Goal: Task Accomplishment & Management: Use online tool/utility

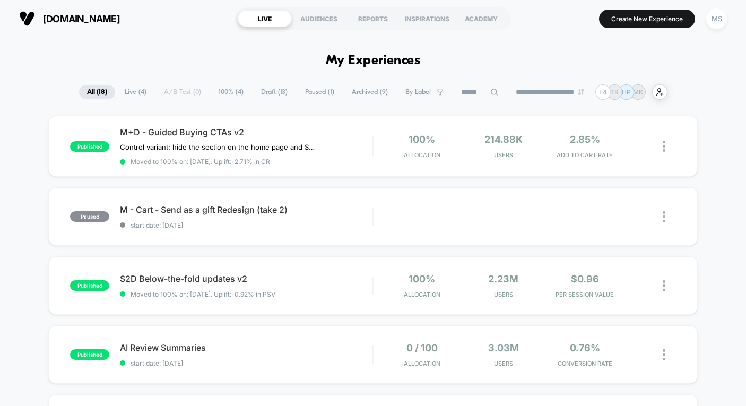
click at [270, 90] on span "Draft ( 13 )" at bounding box center [274, 92] width 42 height 14
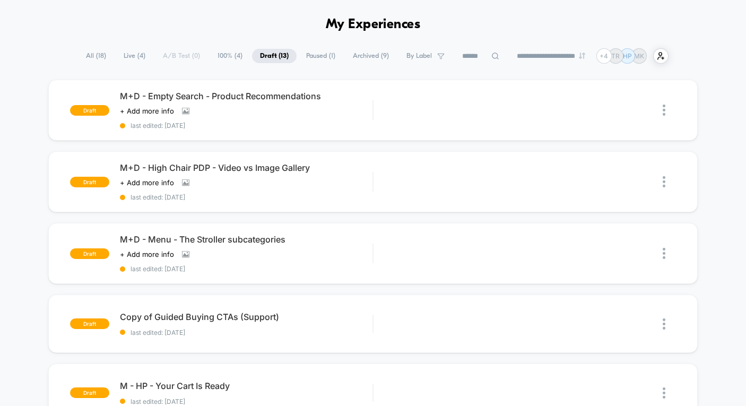
scroll to position [39, 0]
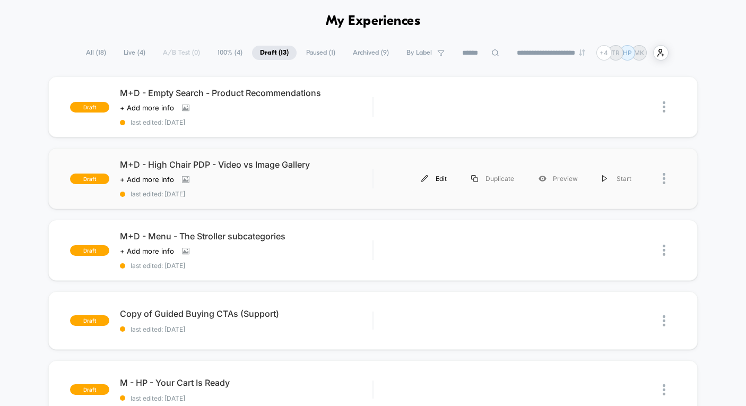
click at [438, 181] on div "Edit" at bounding box center [434, 179] width 50 height 24
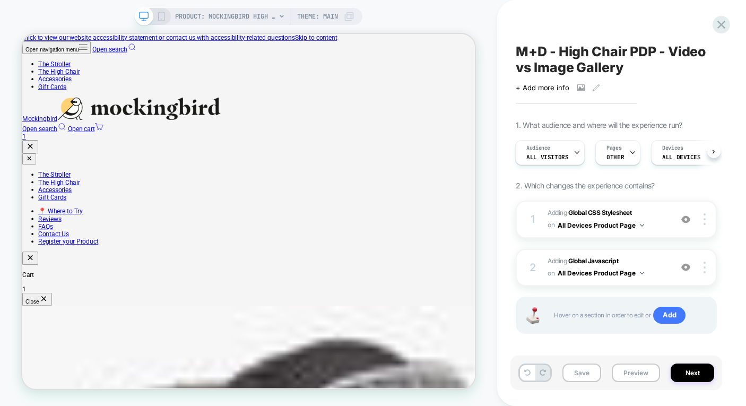
select select "******"
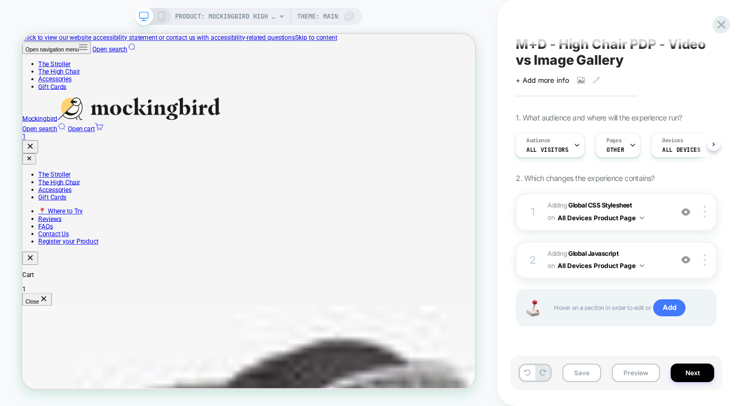
scroll to position [7, 0]
click at [655, 217] on span "Adding Global CSS Stylesheet on All Devices Product Page" at bounding box center [607, 212] width 119 height 25
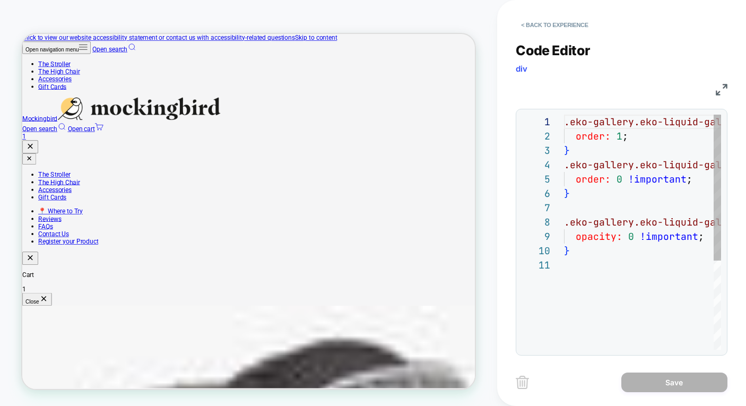
scroll to position [143, 0]
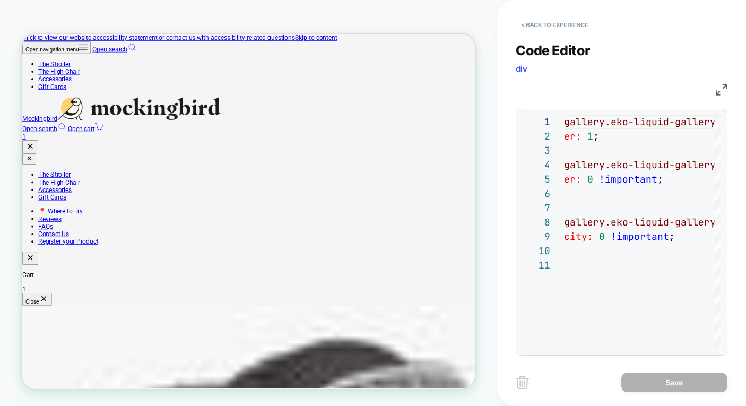
click at [725, 90] on img at bounding box center [722, 90] width 12 height 12
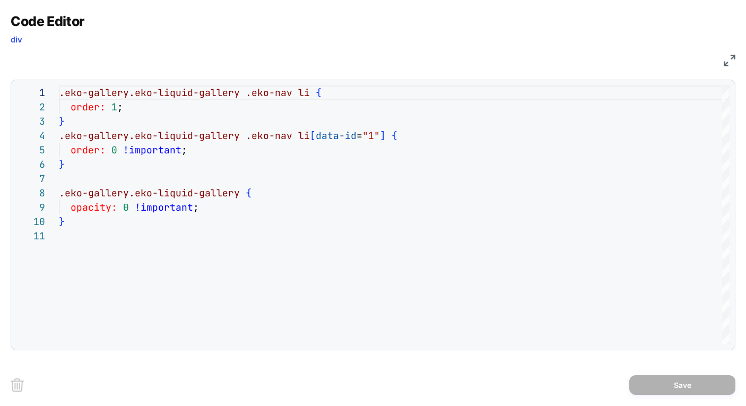
click at [730, 64] on img at bounding box center [730, 61] width 12 height 12
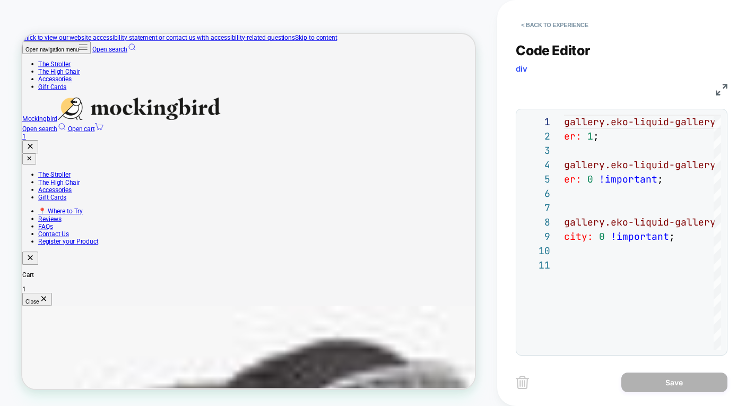
click at [723, 89] on img at bounding box center [722, 90] width 12 height 12
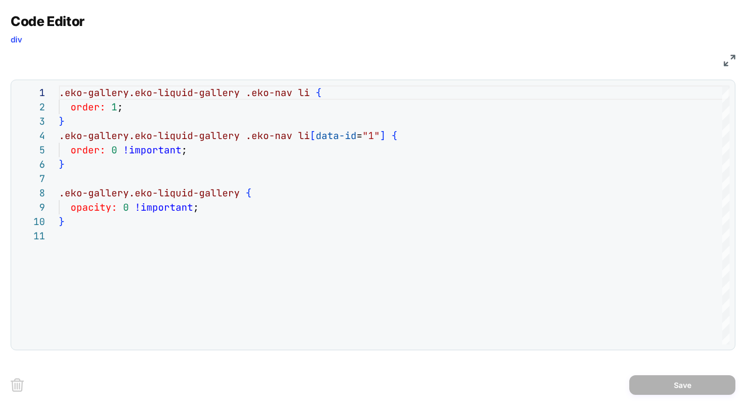
drag, startPoint x: 669, startPoint y: 75, endPoint x: 732, endPoint y: 56, distance: 65.9
click at [732, 56] on img at bounding box center [730, 61] width 12 height 12
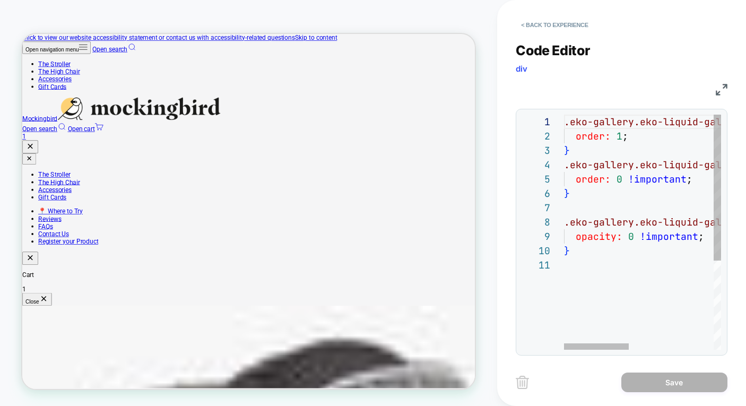
click at [612, 178] on span at bounding box center [614, 179] width 6 height 12
click at [642, 187] on div "}" at bounding box center [745, 193] width 363 height 14
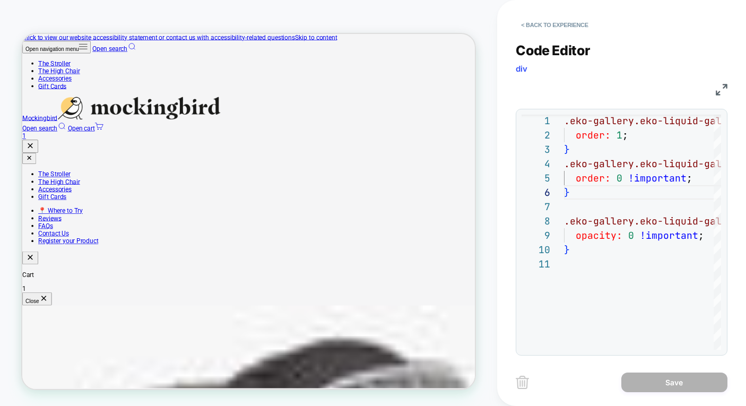
click at [497, 188] on div "PRODUCT: Mockingbird High Chair PRODUCT: Mockingbird High Chair Theme: MAIN" at bounding box center [248, 203] width 497 height 385
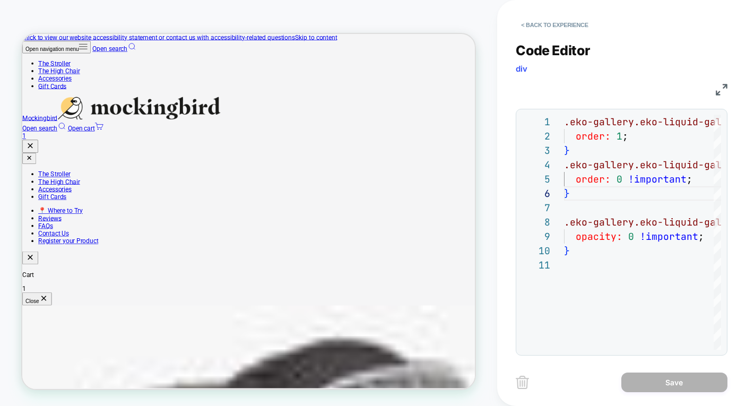
drag, startPoint x: 303, startPoint y: 24, endPoint x: 723, endPoint y: 88, distance: 424.8
click at [723, 88] on img at bounding box center [722, 90] width 12 height 12
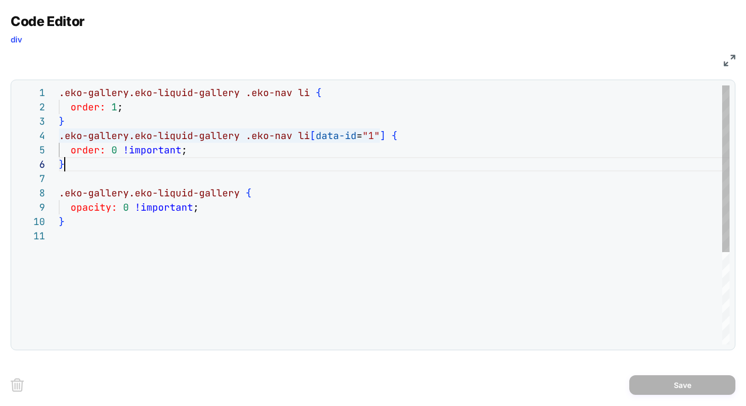
click at [367, 140] on span ""1"" at bounding box center [372, 136] width 18 height 12
type textarea "**********"
click at [222, 255] on div ".eko-gallery.eko-liquid-gallery .eko-nav li { order: 1 ; } .eko-gallery.eko-liq…" at bounding box center [394, 286] width 671 height 402
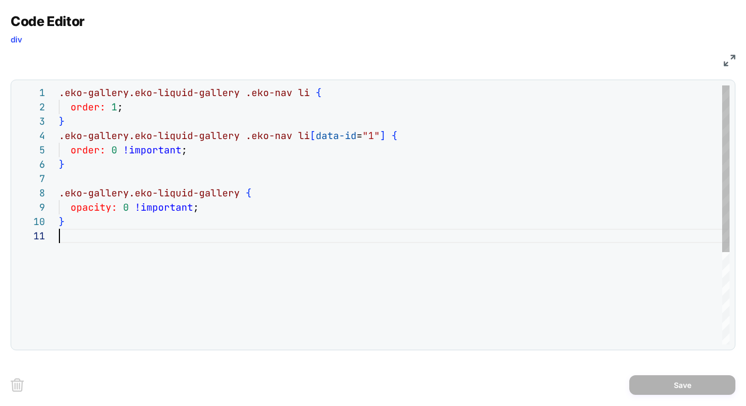
click at [222, 255] on div ".eko-gallery.eko-liquid-gallery .eko-nav li { order: 1 ; } .eko-gallery.eko-liq…" at bounding box center [394, 286] width 671 height 402
click at [733, 60] on img at bounding box center [730, 61] width 12 height 12
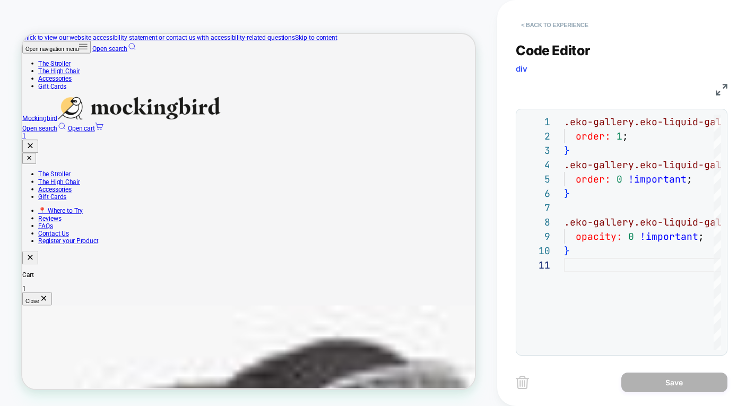
drag, startPoint x: 509, startPoint y: 2, endPoint x: 543, endPoint y: 28, distance: 42.4
click at [543, 28] on button "< Back to experience" at bounding box center [555, 24] width 78 height 17
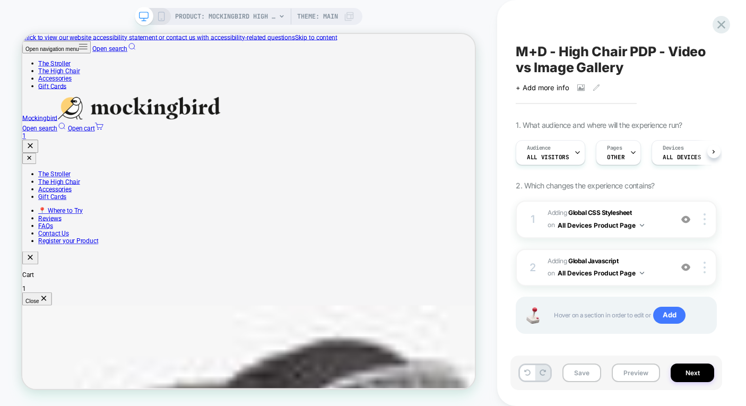
click at [552, 28] on div "M+D - High Chair PDP - Video vs Image Gallery Click to view images Click to edi…" at bounding box center [617, 203] width 212 height 385
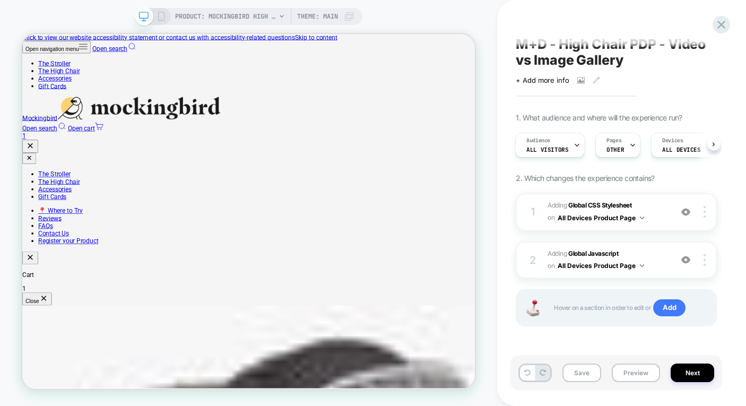
scroll to position [7, 0]
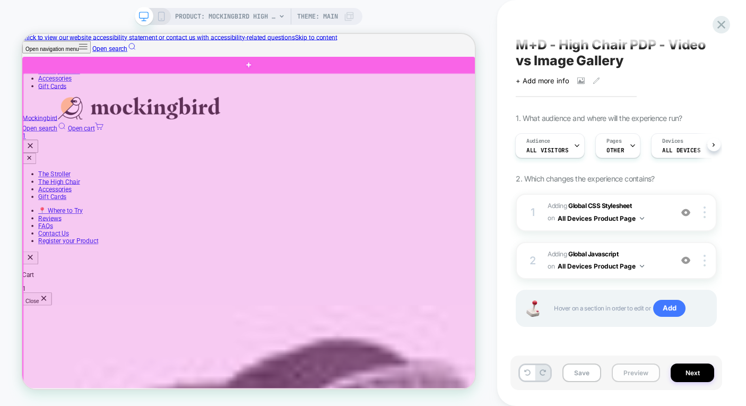
drag, startPoint x: 63, startPoint y: 59, endPoint x: 641, endPoint y: 381, distance: 661.2
click at [641, 381] on button "Preview" at bounding box center [636, 373] width 48 height 19
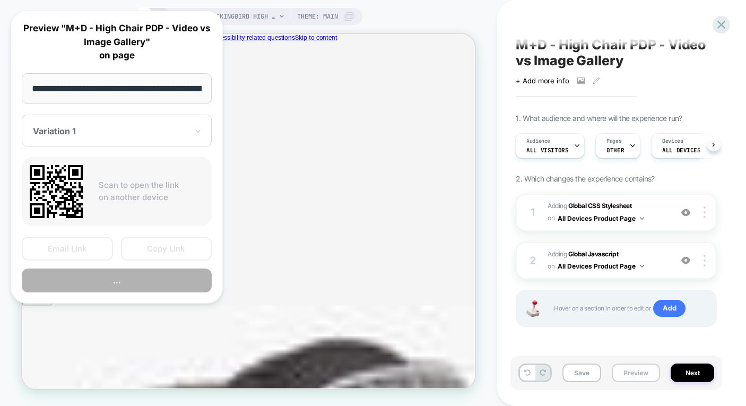
scroll to position [0, 187]
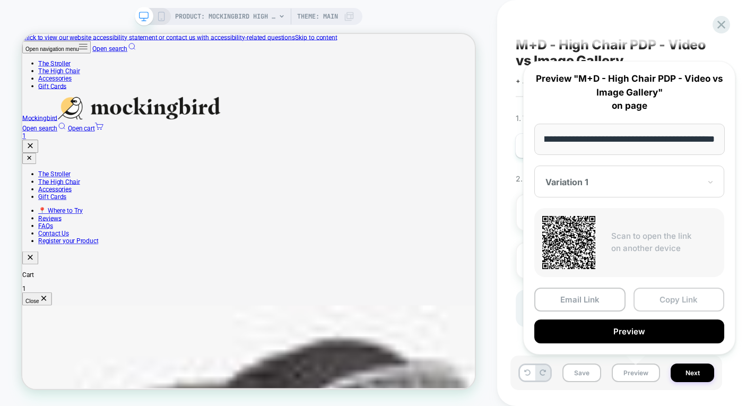
click at [691, 295] on button "Copy Link" at bounding box center [679, 300] width 91 height 24
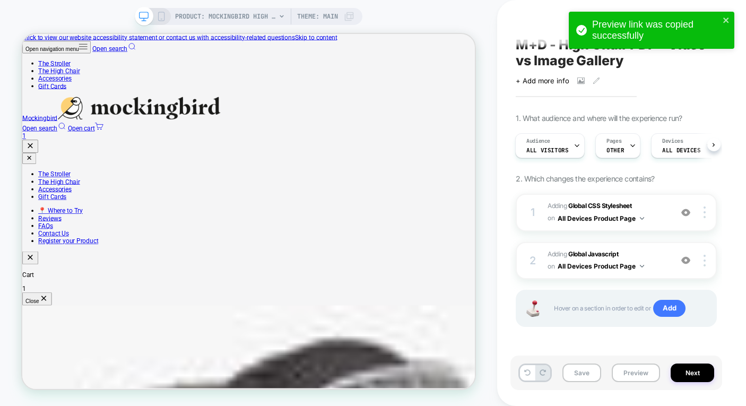
click at [138, 44] on div "Open navigation menu Open search The Stroller The High Chair Accessories Gift C…" at bounding box center [324, 110] width 604 height 132
click at [215, 18] on span "PRODUCT: Mockingbird High Chair" at bounding box center [225, 16] width 101 height 17
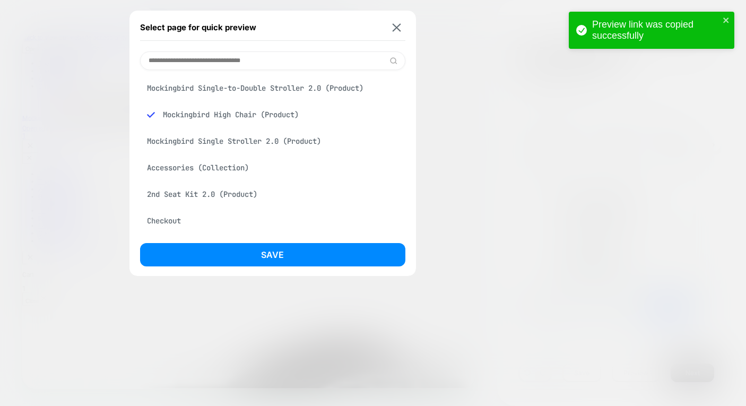
click at [216, 90] on div "Mockingbird Single-to-Double Stroller 2.0 (Product)" at bounding box center [272, 88] width 265 height 20
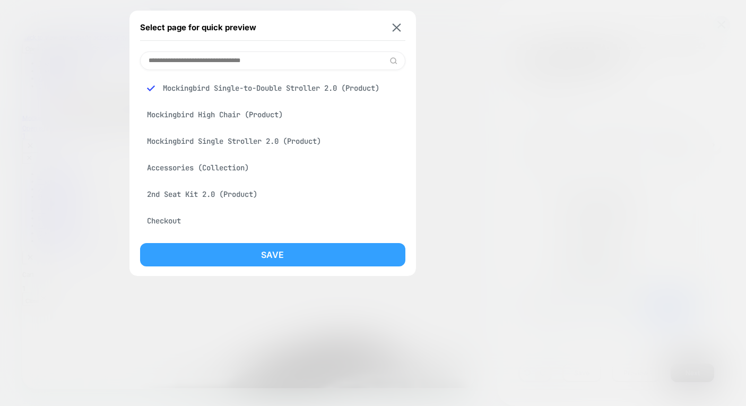
click at [224, 256] on button "Save" at bounding box center [272, 254] width 265 height 23
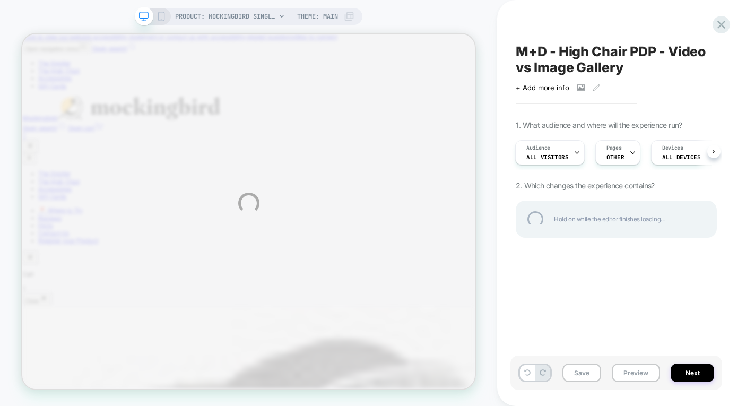
scroll to position [0, 0]
click at [486, 26] on div "PRODUCT: Mockingbird Single-to-Double Stroller 2.0 PRODUCT: Mockingbird Single-…" at bounding box center [373, 203] width 746 height 406
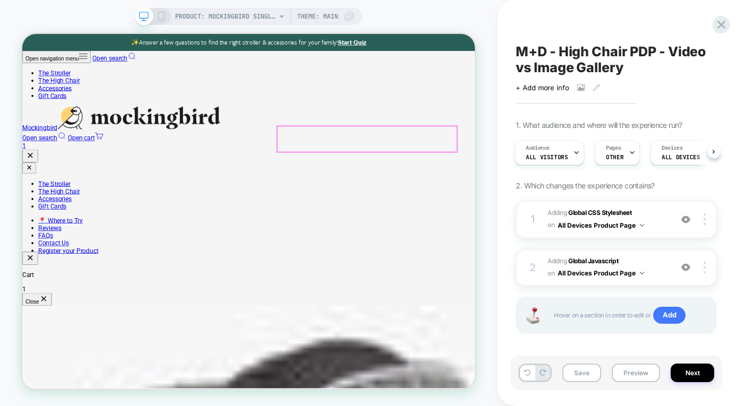
select select "******"
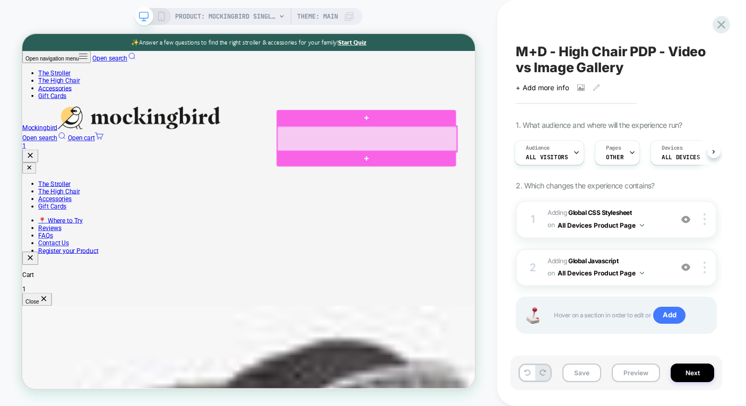
scroll to position [25, 0]
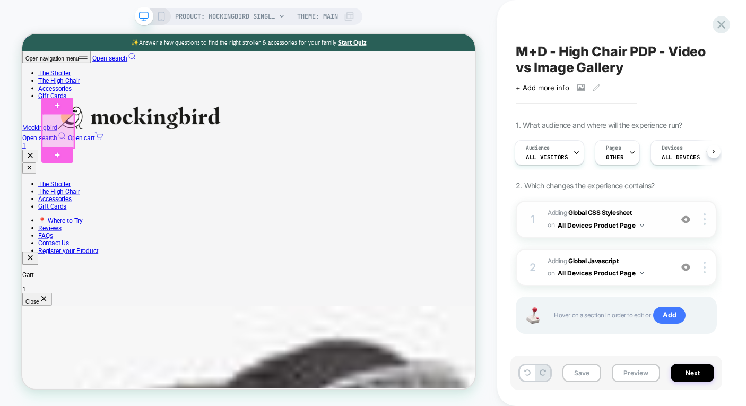
drag, startPoint x: 37, startPoint y: 138, endPoint x: 577, endPoint y: 221, distance: 546.3
click at [577, 221] on button "All Devices Product Page" at bounding box center [601, 225] width 87 height 13
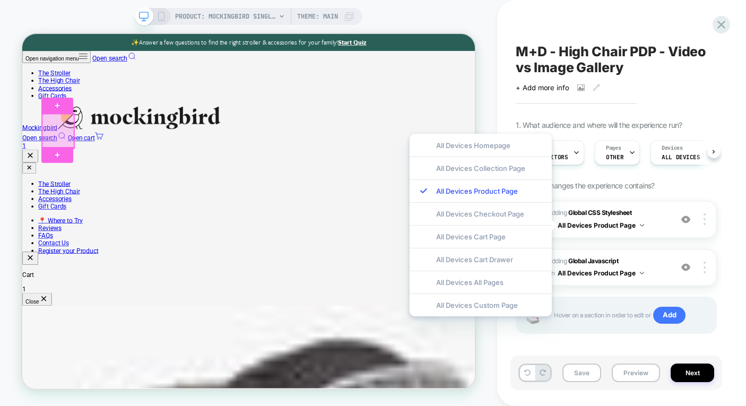
click at [498, 311] on div "All Devices Custom Page" at bounding box center [481, 305] width 142 height 23
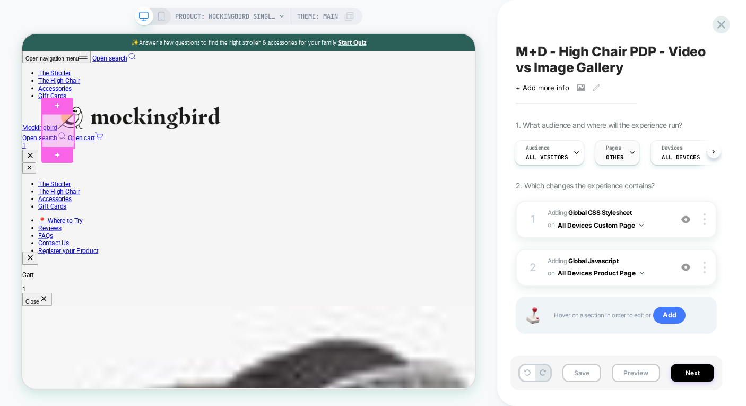
click at [617, 149] on span "Pages" at bounding box center [613, 147] width 15 height 7
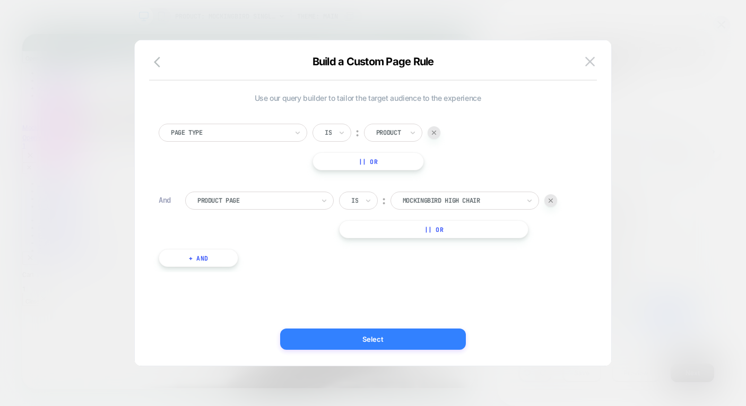
click at [409, 346] on button "Select" at bounding box center [373, 339] width 186 height 21
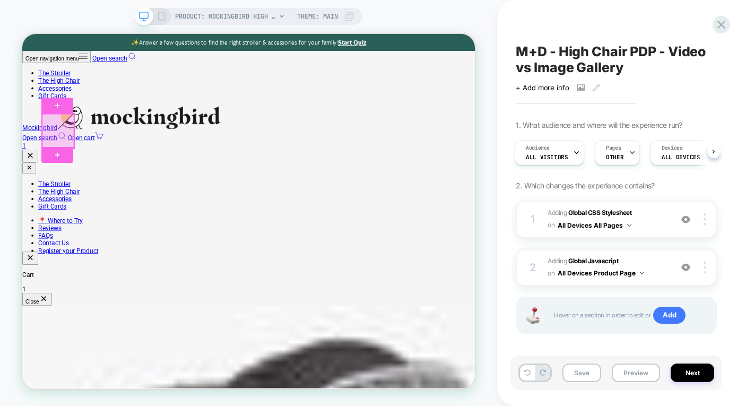
scroll to position [0, 2]
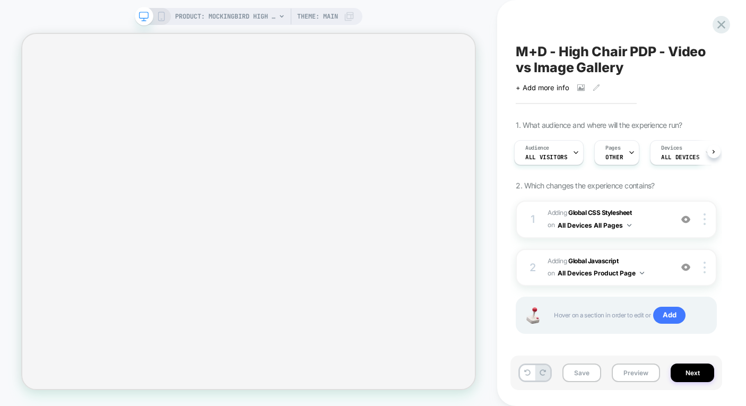
select select "******"
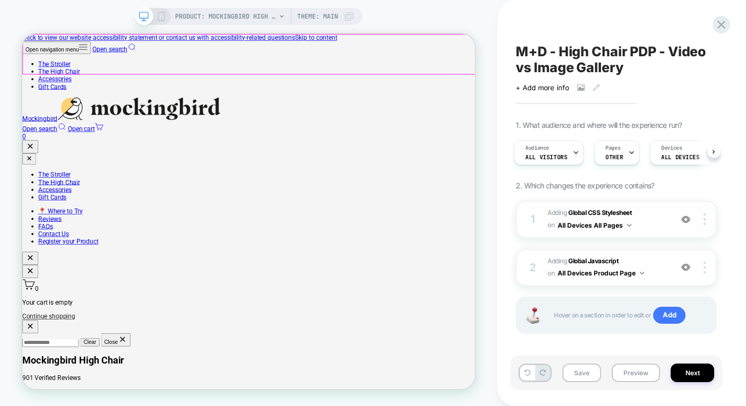
scroll to position [0, 0]
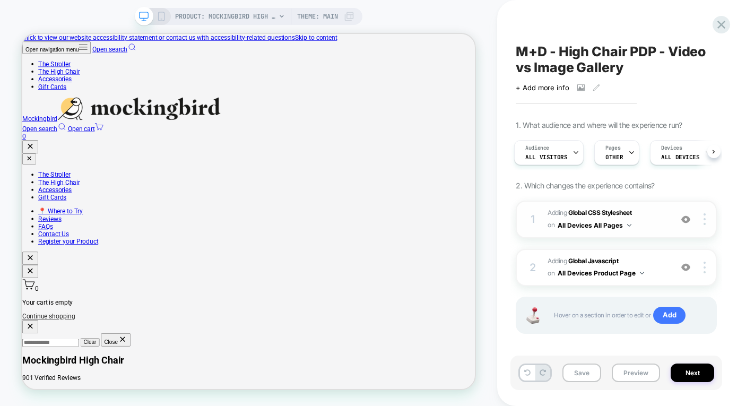
click at [628, 226] on button "All Devices All Pages" at bounding box center [595, 225] width 74 height 13
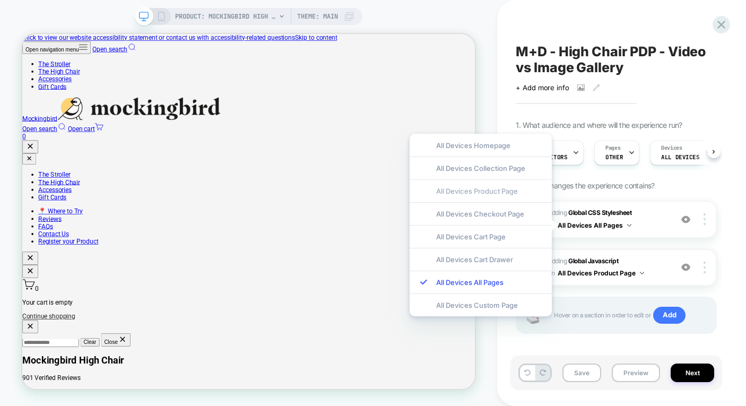
click at [478, 185] on div "All Devices Product Page" at bounding box center [481, 190] width 142 height 23
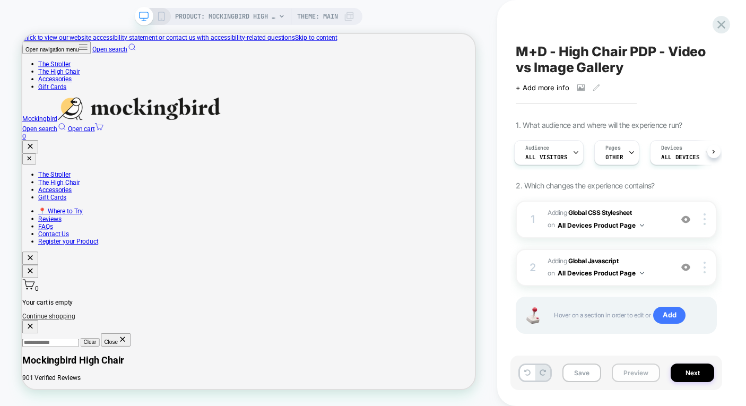
click at [645, 376] on button "Preview" at bounding box center [636, 373] width 48 height 19
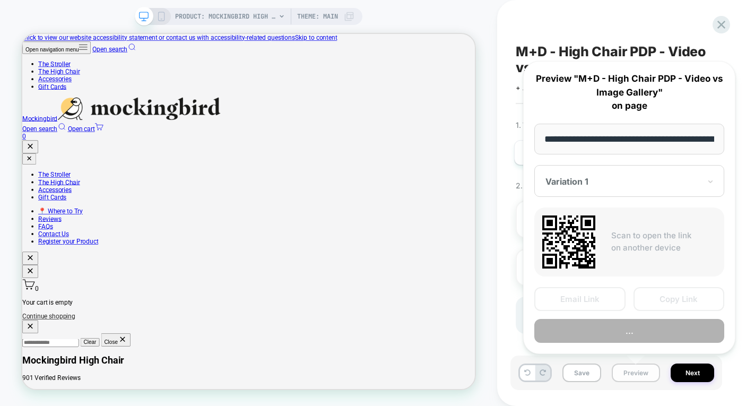
scroll to position [0, 187]
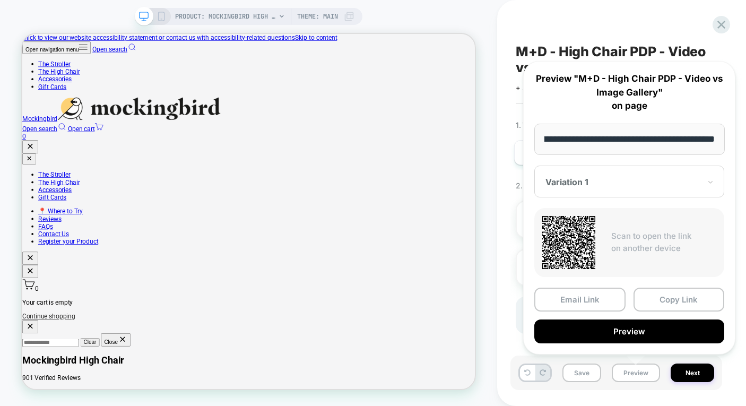
click at [507, 215] on div "M+D - High Chair PDP - Video vs Image Gallery Click to view images Click to edi…" at bounding box center [621, 203] width 249 height 406
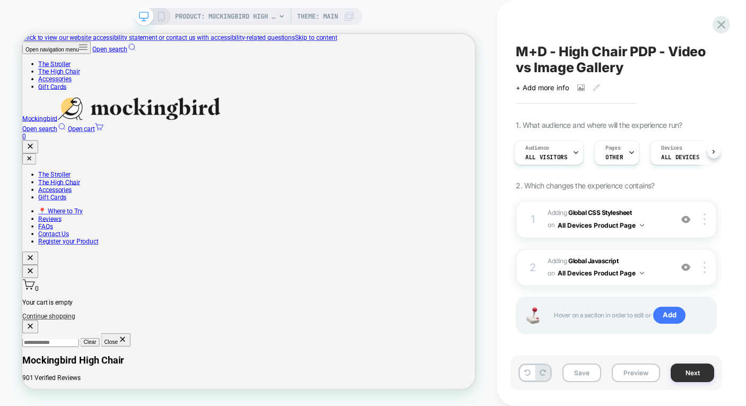
click at [702, 376] on button "Next" at bounding box center [693, 373] width 44 height 19
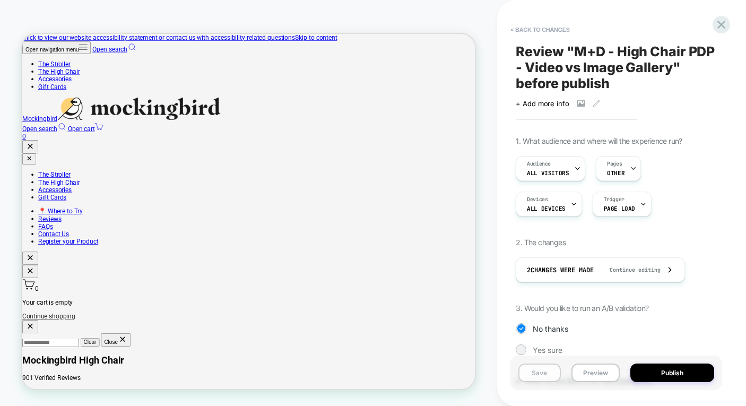
click at [551, 369] on button "Save" at bounding box center [540, 373] width 42 height 19
click at [563, 28] on button "< Back to changes" at bounding box center [540, 29] width 70 height 17
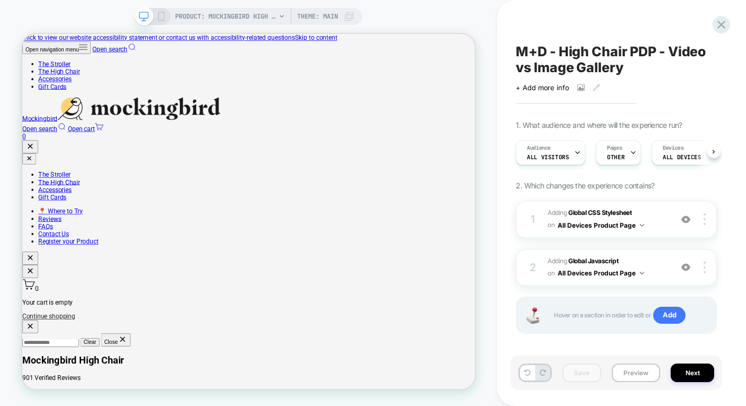
scroll to position [0, 1]
click at [236, 19] on span "PRODUCT: Mockingbird High Chair" at bounding box center [225, 16] width 101 height 17
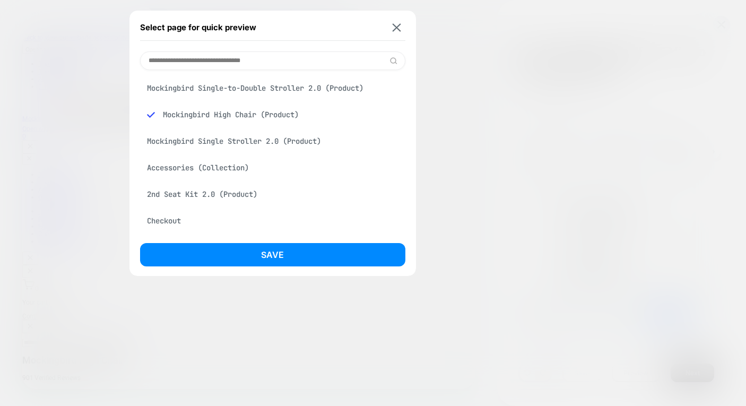
click at [233, 95] on div "Mockingbird Single-to-Double Stroller 2.0 (Product)" at bounding box center [272, 88] width 265 height 20
click at [261, 235] on div "Select page for quick preview Mockingbird Single-to-Double Stroller 2.0 (Produc…" at bounding box center [273, 143] width 287 height 265
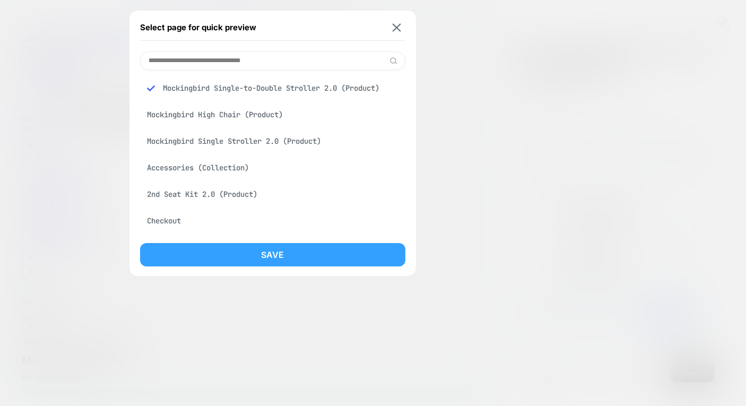
click at [257, 260] on button "Save" at bounding box center [272, 254] width 265 height 23
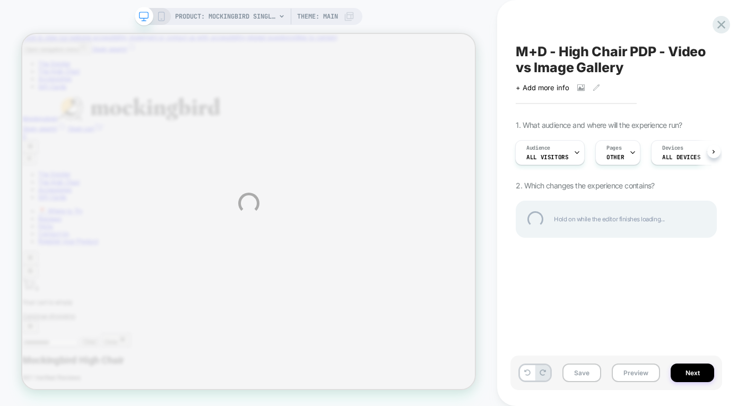
click at [621, 153] on div "PRODUCT: Mockingbird Single-to-Double Stroller 2.0 PRODUCT: Mockingbird Single-…" at bounding box center [373, 203] width 746 height 406
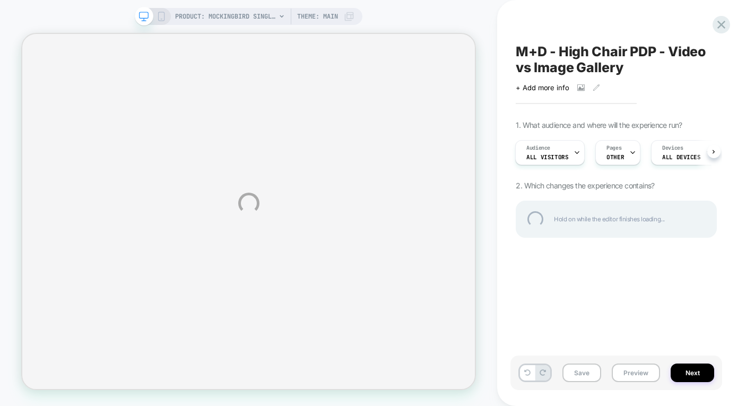
select select "******"
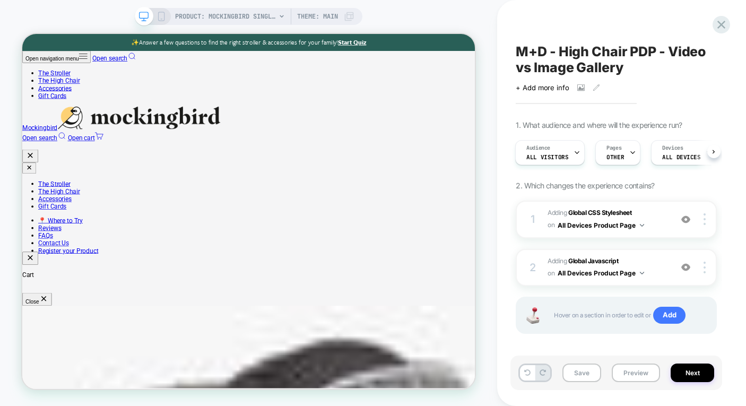
scroll to position [0, 1]
click at [338, 18] on span "Theme: MAIN" at bounding box center [317, 16] width 41 height 17
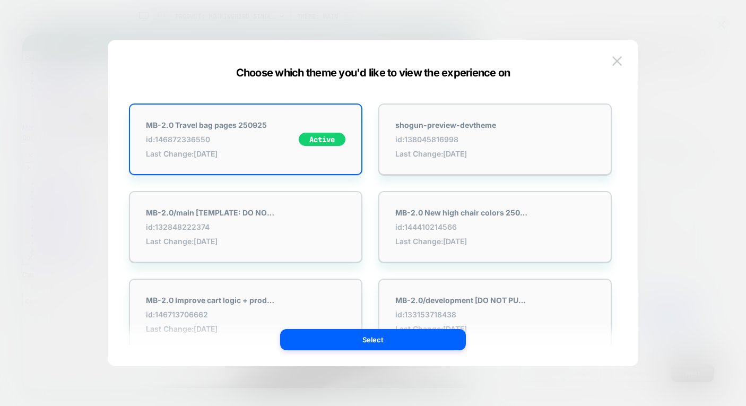
click at [240, 22] on div at bounding box center [373, 203] width 746 height 406
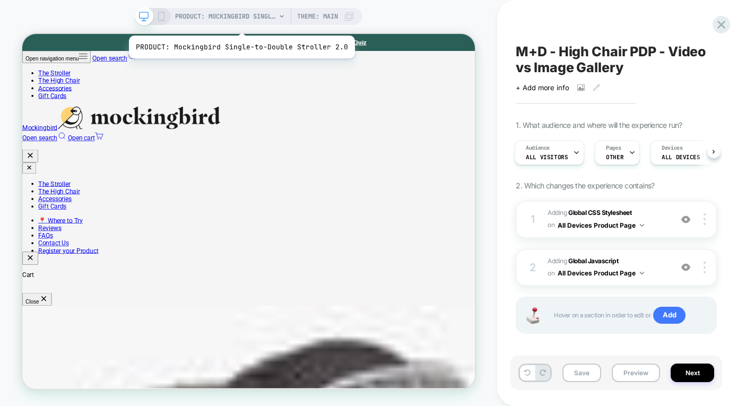
click at [233, 18] on span "PRODUCT: Mockingbird Single-to-Double Stroller 2.0" at bounding box center [225, 16] width 101 height 17
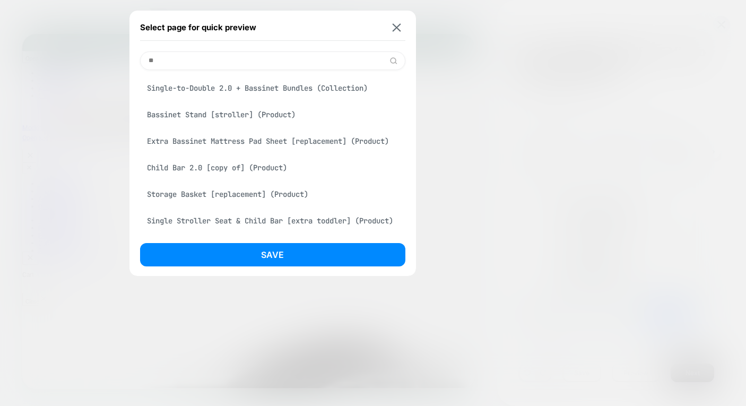
type input "*"
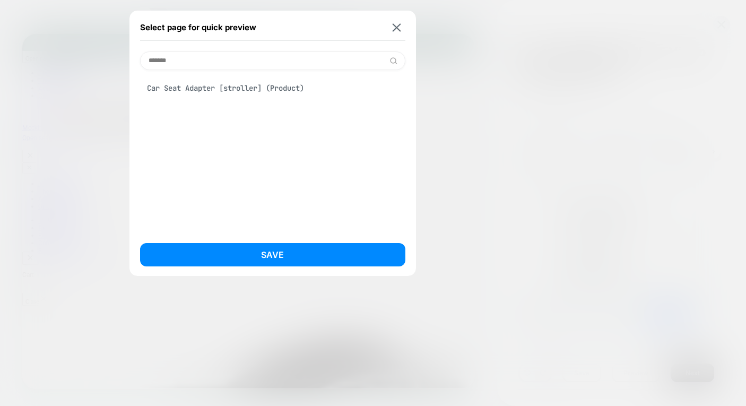
type input "*******"
click at [269, 89] on div "Car Seat Adapter [stroller] (Product)" at bounding box center [272, 88] width 265 height 20
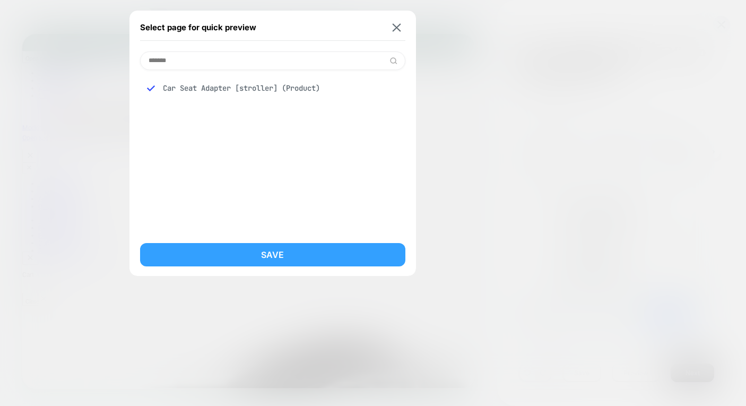
click at [310, 261] on button "Save" at bounding box center [272, 254] width 265 height 23
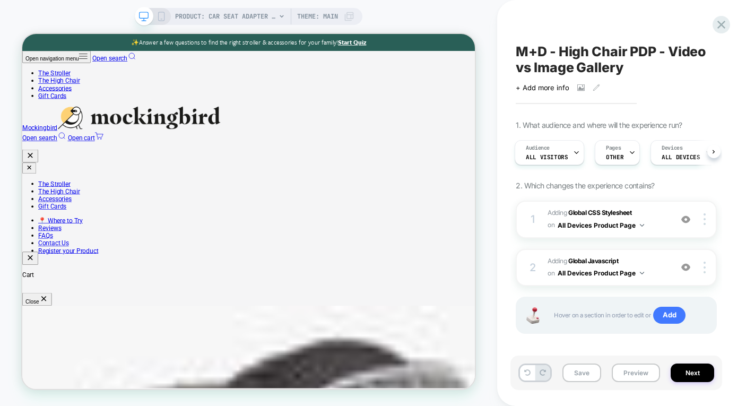
scroll to position [0, 2]
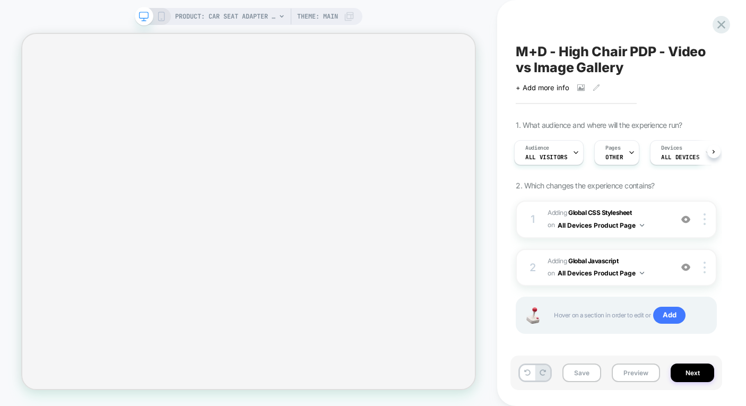
select select "******"
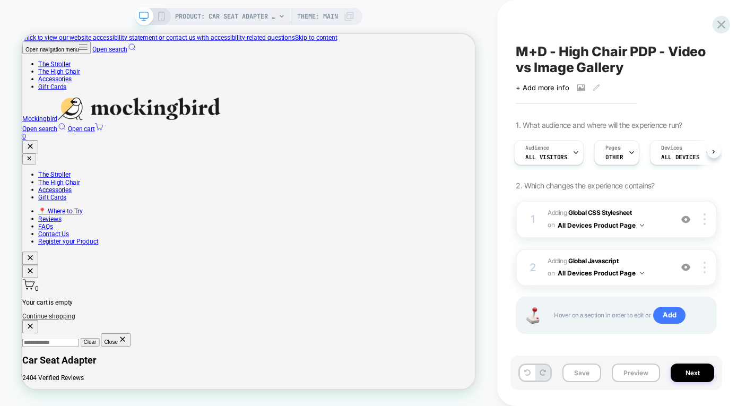
scroll to position [0, 0]
